Goal: Find specific page/section: Find specific page/section

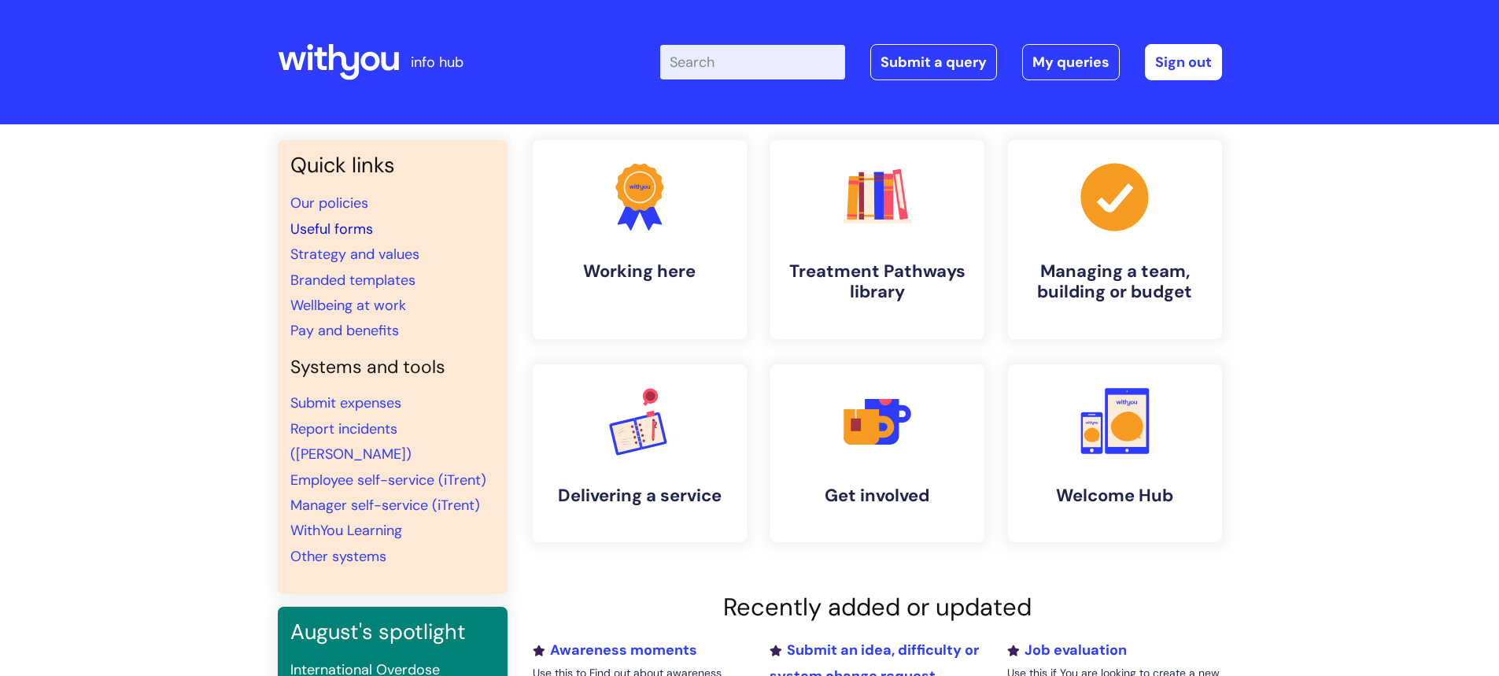
drag, startPoint x: 339, startPoint y: 227, endPoint x: 352, endPoint y: 226, distance: 12.6
click at [339, 226] on link "Useful forms" at bounding box center [331, 229] width 83 height 19
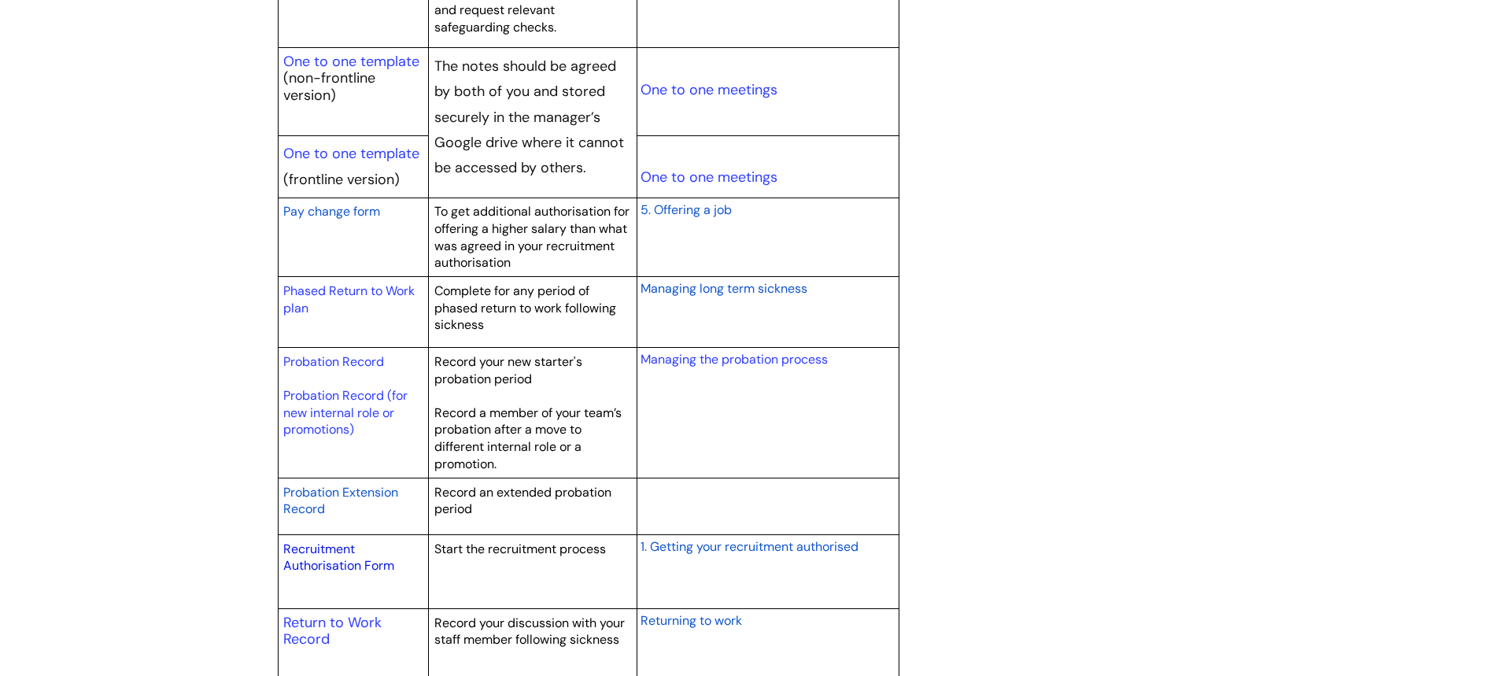
scroll to position [2046, 0]
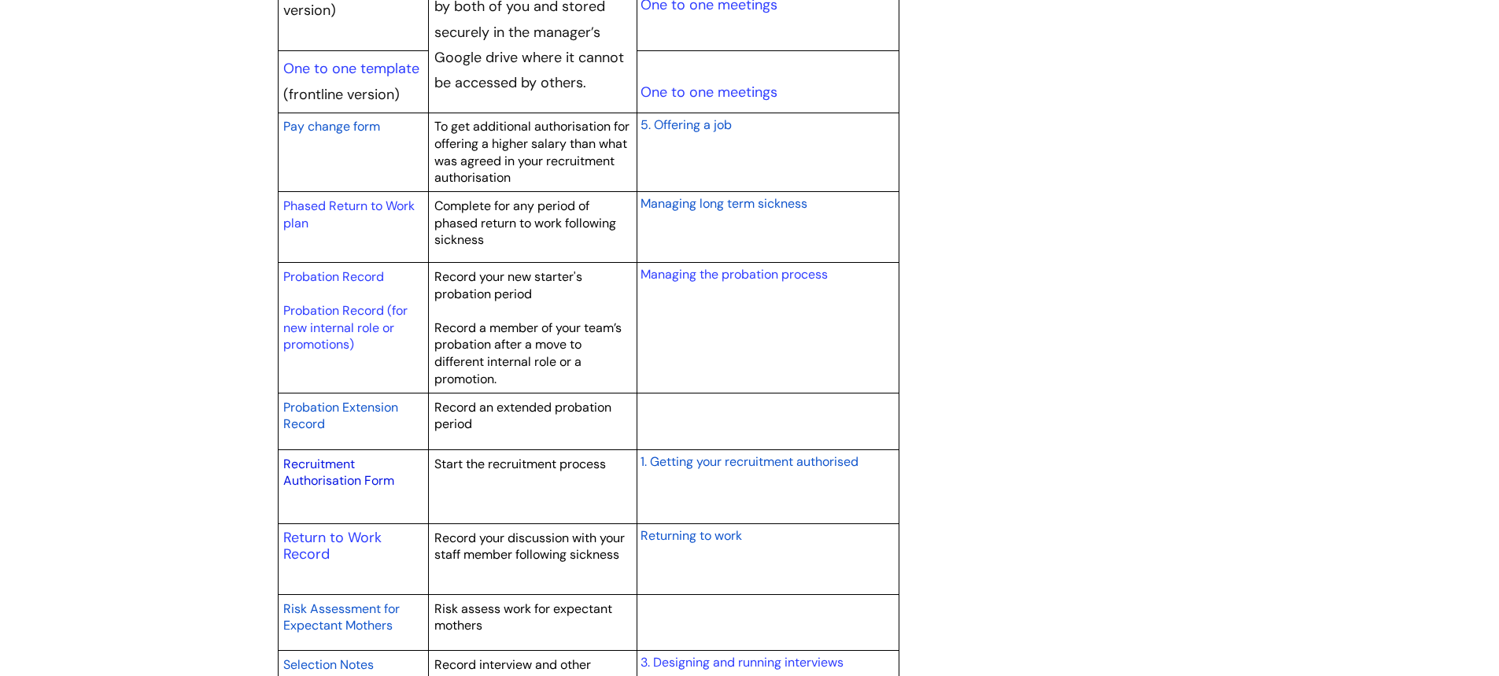
click at [334, 478] on link "Recruitment Authorisation Form" at bounding box center [338, 473] width 111 height 34
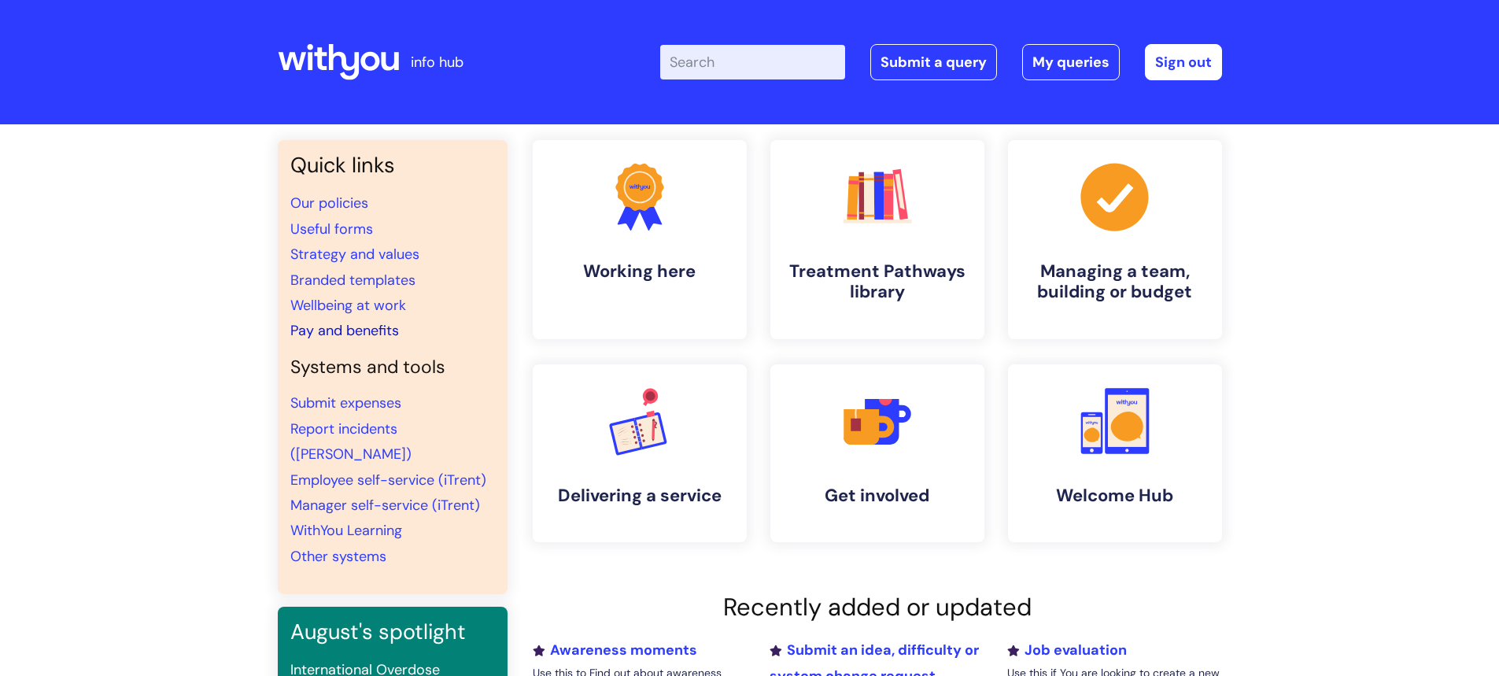
click at [315, 328] on link "Pay and benefits" at bounding box center [344, 330] width 109 height 19
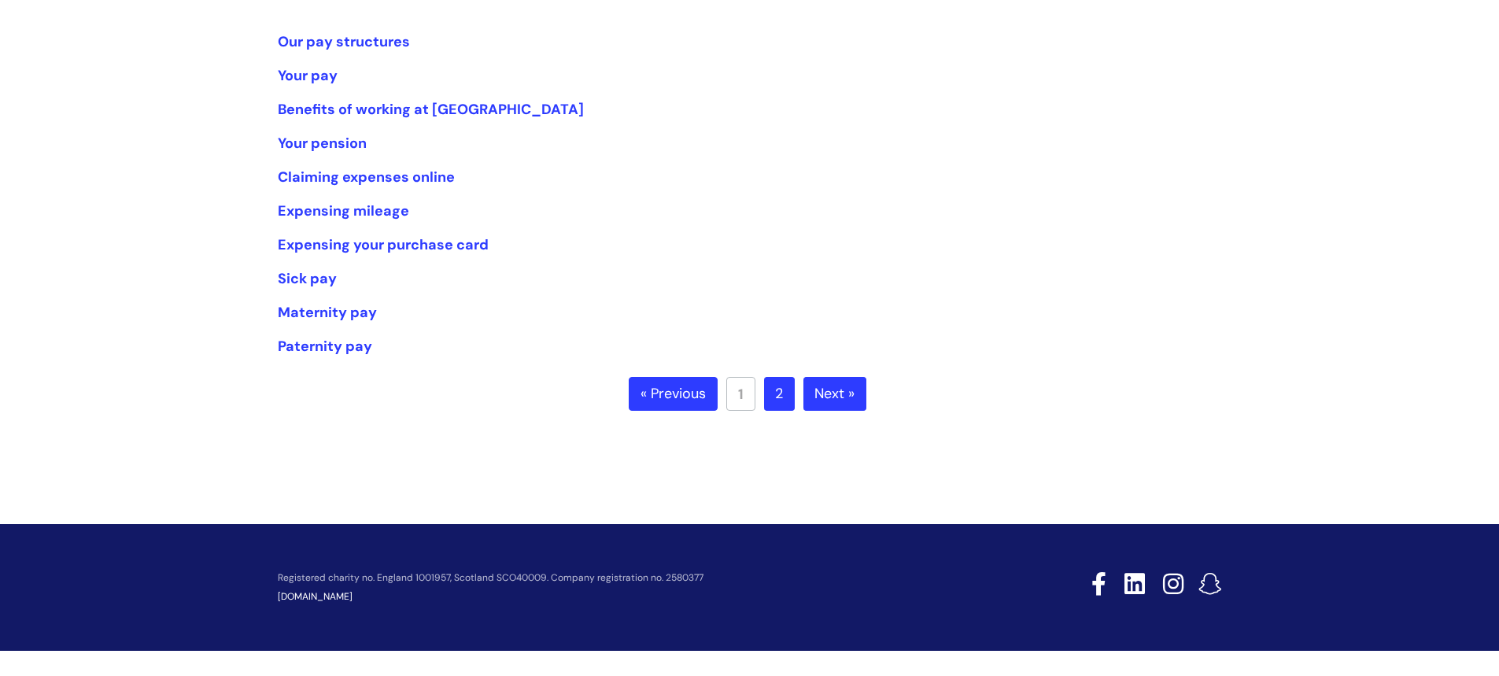
scroll to position [87, 0]
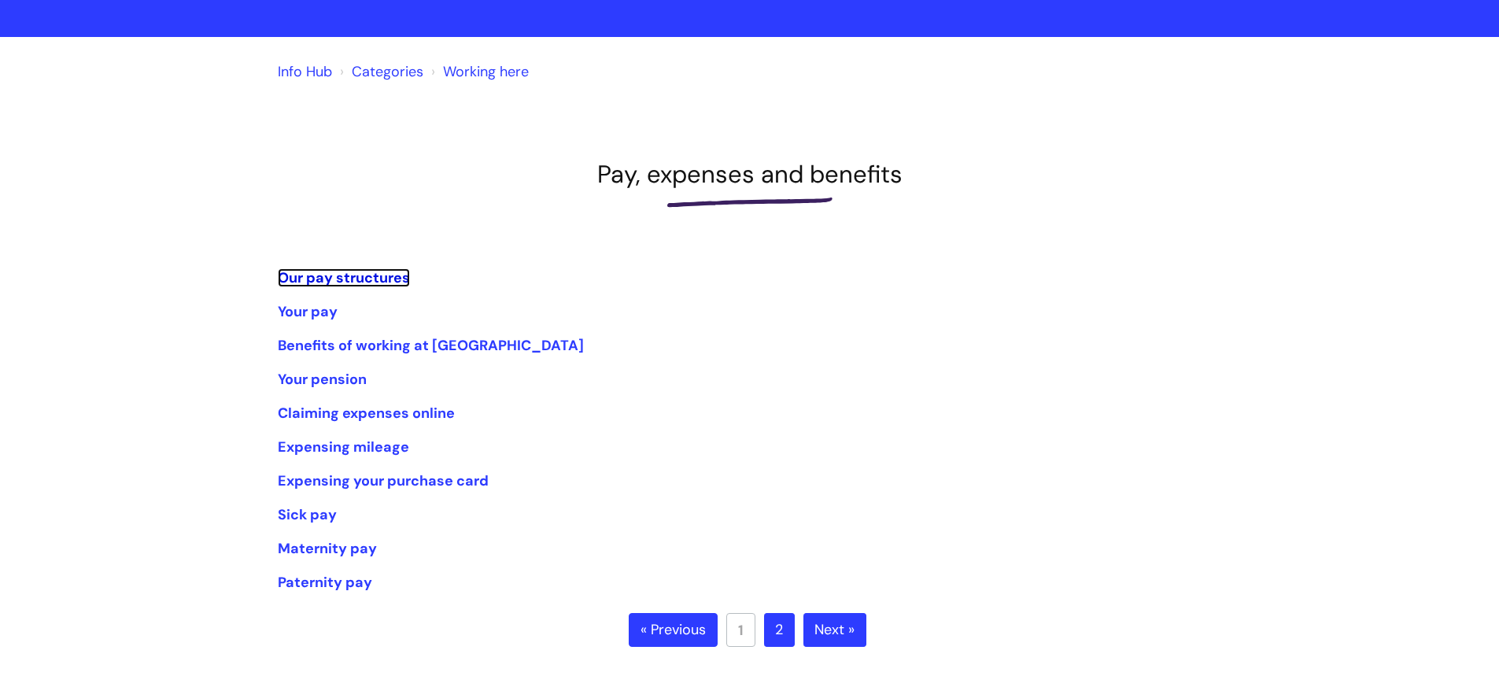
drag, startPoint x: 313, startPoint y: 276, endPoint x: 434, endPoint y: 276, distance: 120.4
click at [314, 275] on link "Our pay structures" at bounding box center [344, 277] width 132 height 19
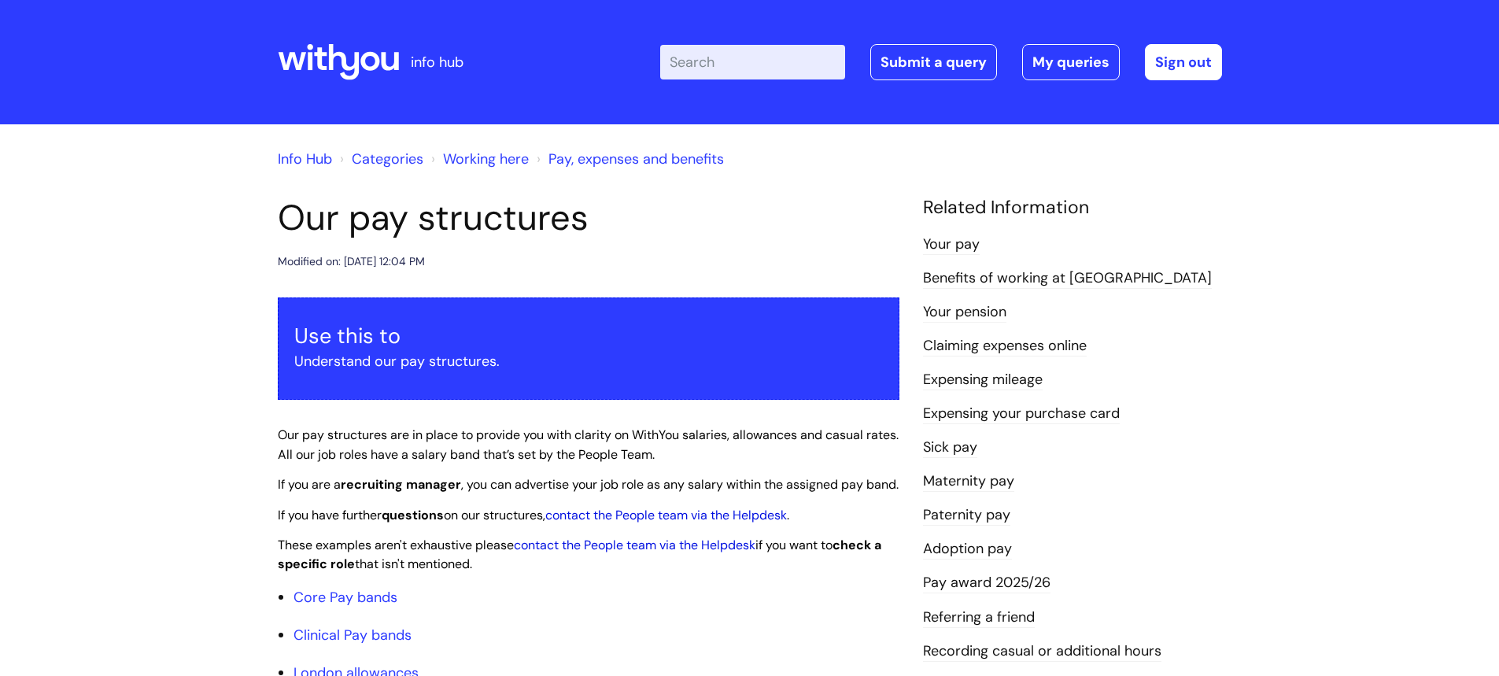
click at [309, 60] on icon at bounding box center [310, 61] width 5 height 18
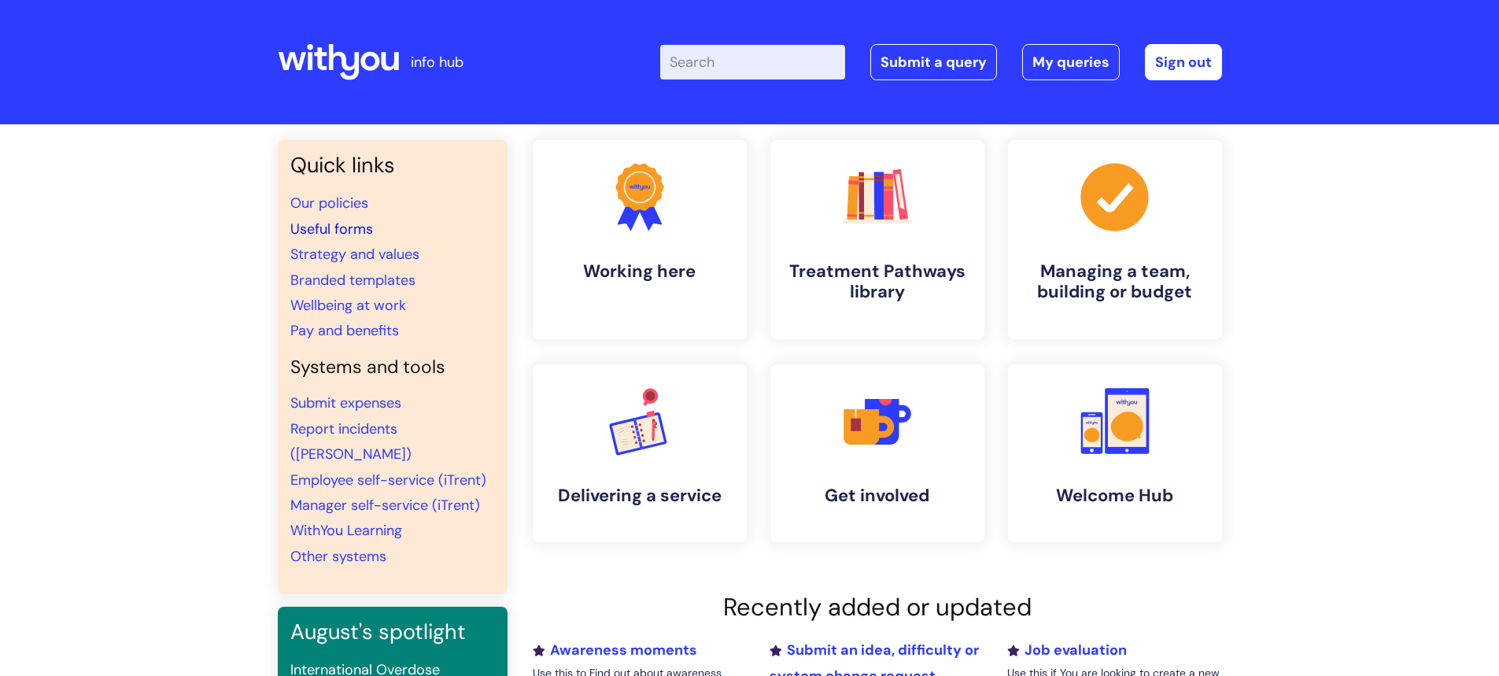
click at [318, 227] on link "Useful forms" at bounding box center [331, 229] width 83 height 19
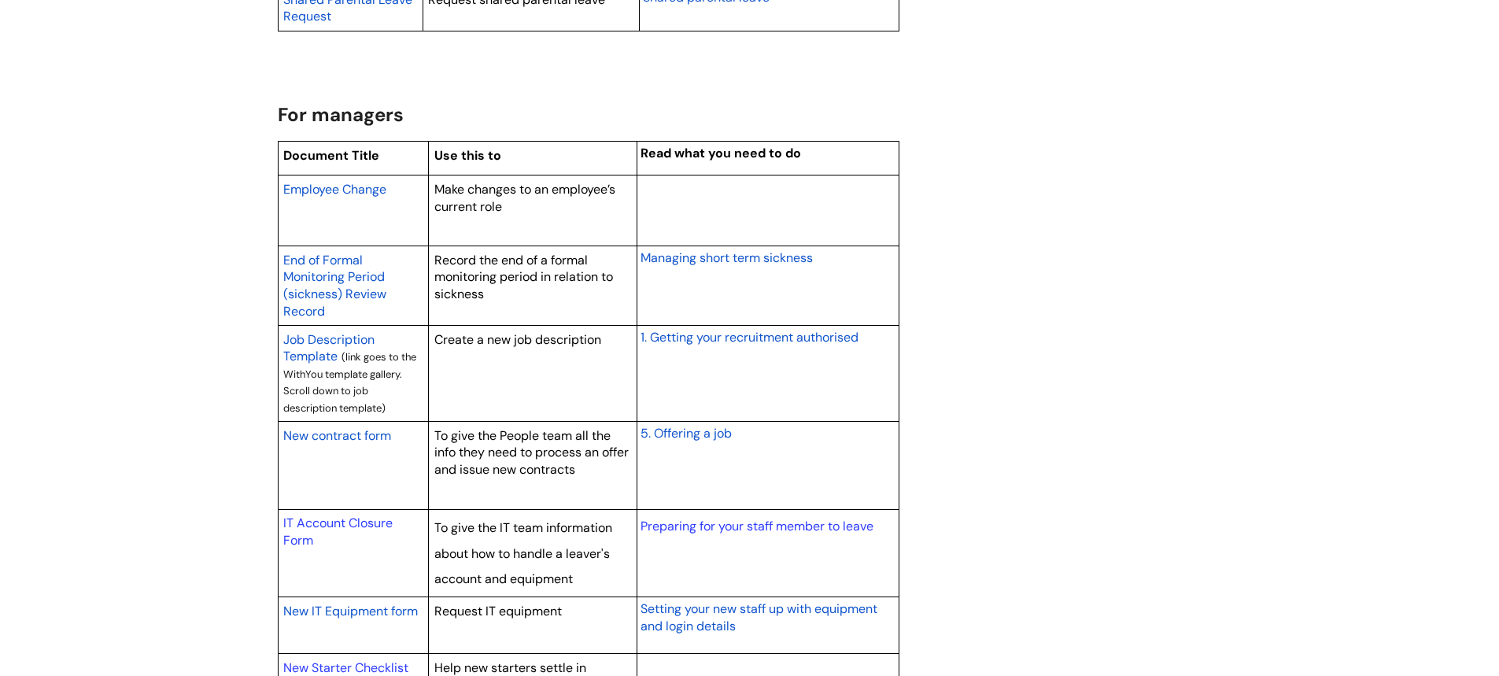
scroll to position [1180, 0]
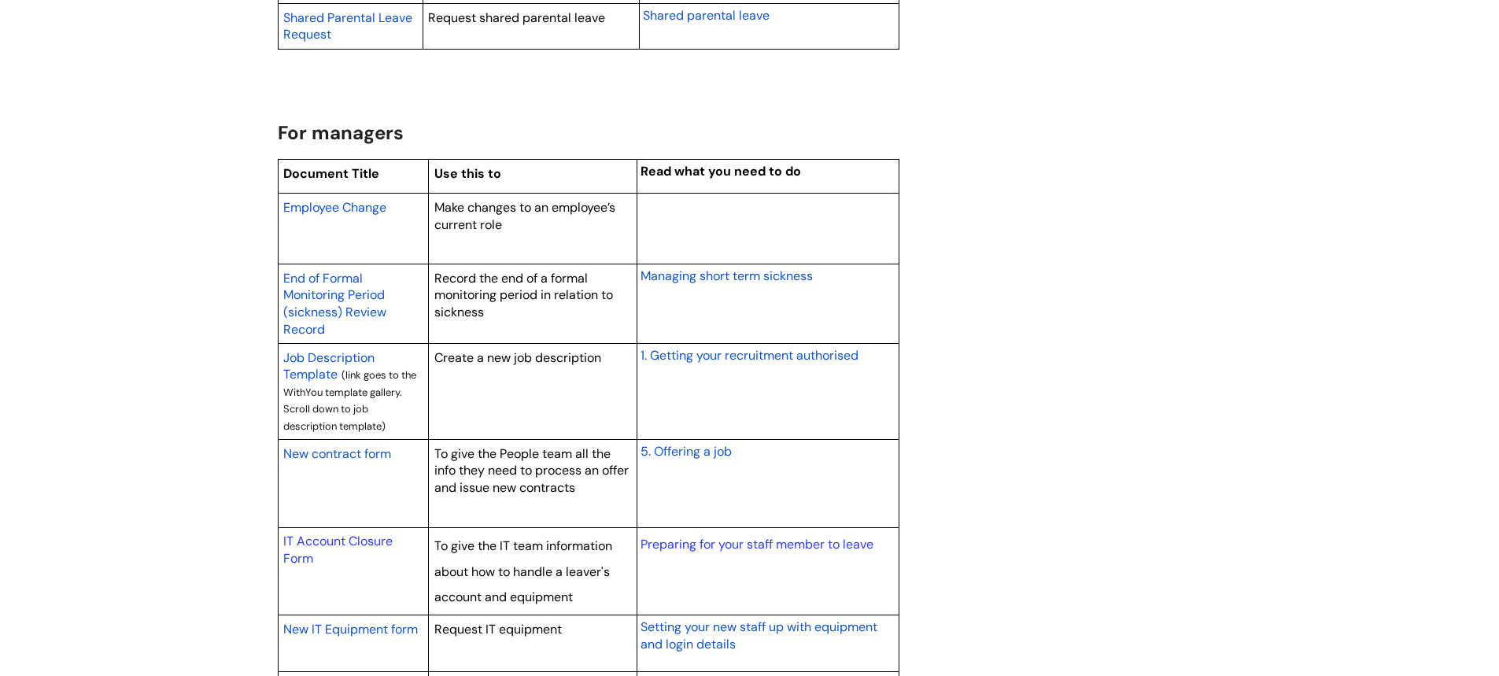
click at [368, 449] on span "New contract form" at bounding box center [337, 453] width 108 height 17
